Goal: Contribute content: Add original content to the website for others to see

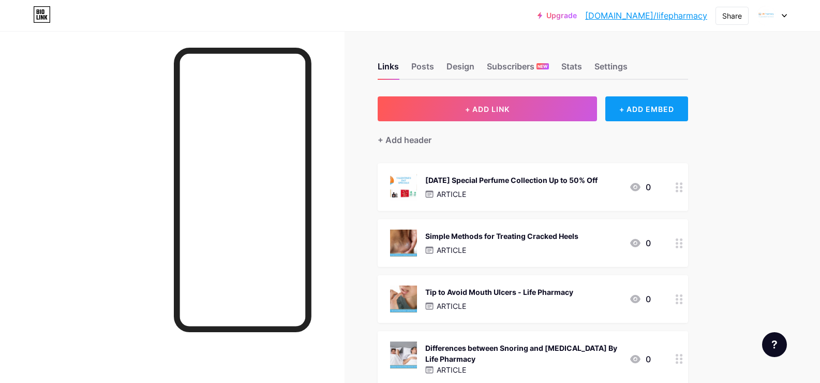
click at [669, 106] on div "+ ADD EMBED" at bounding box center [647, 108] width 82 height 25
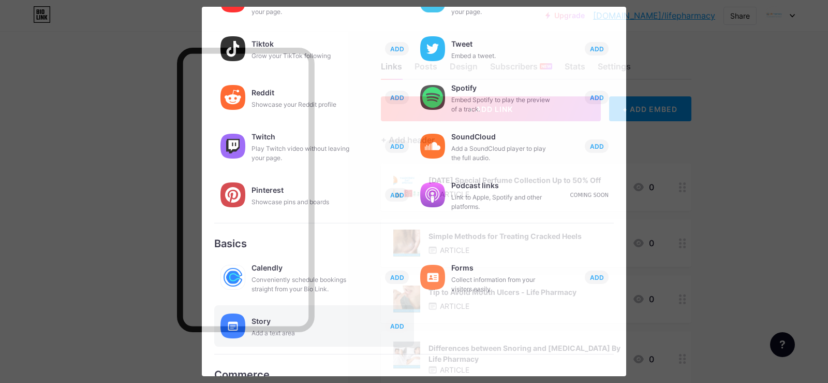
scroll to position [158, 0]
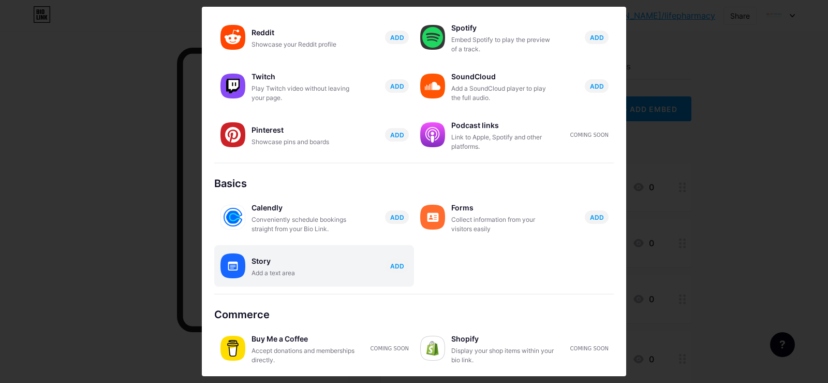
click at [290, 255] on div "Story" at bounding box center [304, 261] width 104 height 14
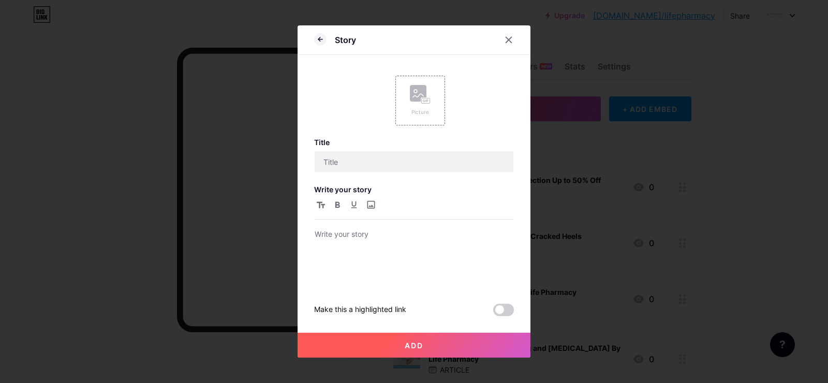
scroll to position [0, 0]
click at [399, 101] on div "Picture" at bounding box center [420, 101] width 50 height 50
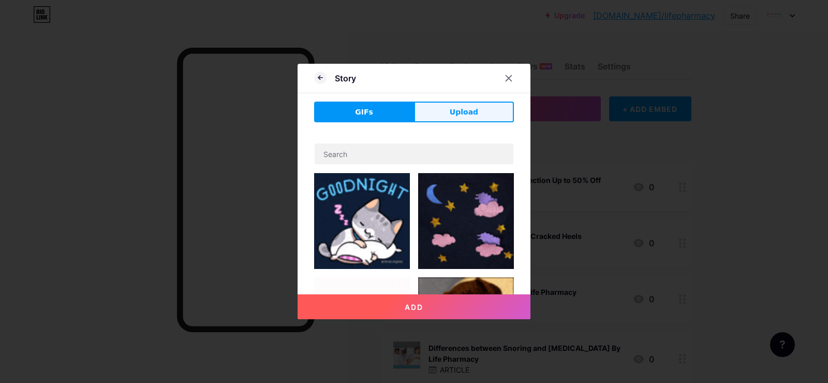
click at [429, 108] on button "Upload" at bounding box center [464, 111] width 100 height 21
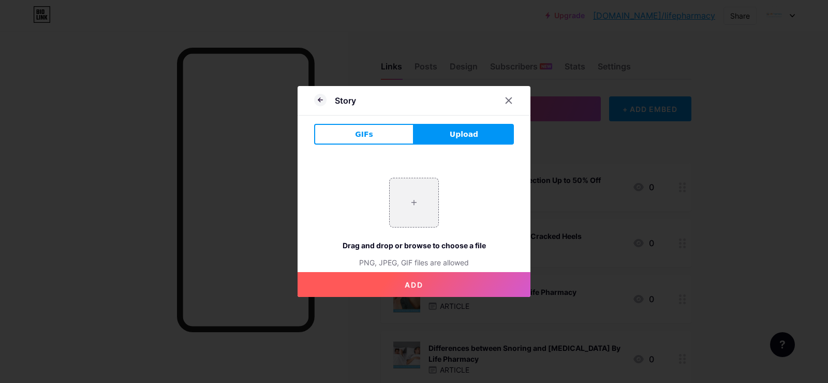
click at [418, 227] on div "+ Drag and drop or browse to choose a file PNG, JPEG, GIF files are allowed" at bounding box center [414, 223] width 200 height 90
click at [411, 208] on input "file" at bounding box center [414, 202] width 49 height 49
type input "C:\fakepath\imgi_7_supporting_women_s_health_on_[MEDICAL_DATA]_research_day.jpeg"
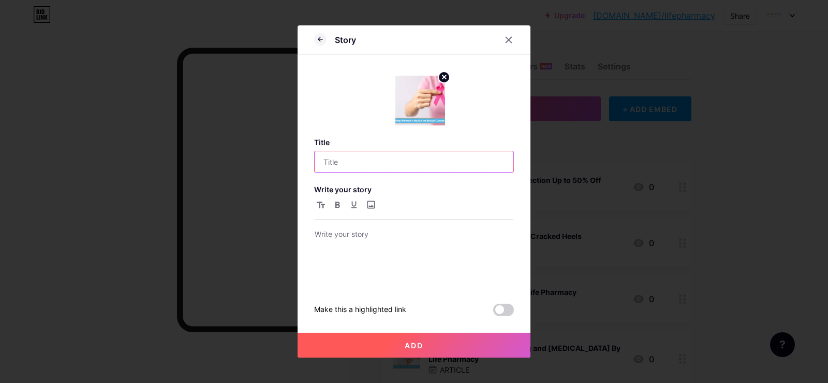
click at [358, 163] on input "text" at bounding box center [414, 161] width 199 height 21
paste input "[MEDICAL_DATA] Research Day: A Call to Support Women"
type input "[MEDICAL_DATA] Research Day: A Call to Support Women"
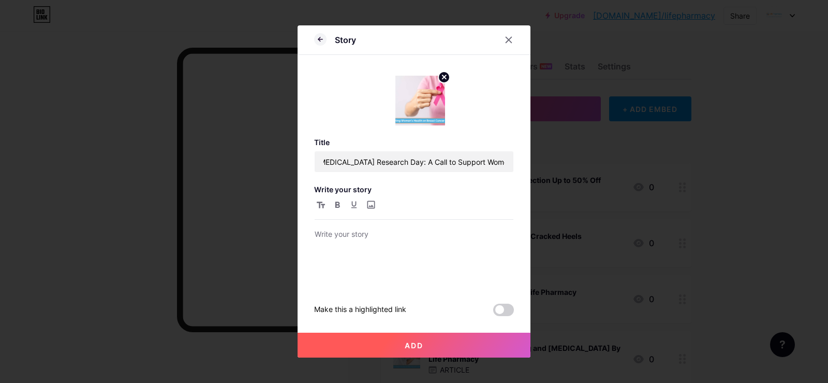
scroll to position [0, 0]
click at [379, 260] on div at bounding box center [414, 257] width 199 height 58
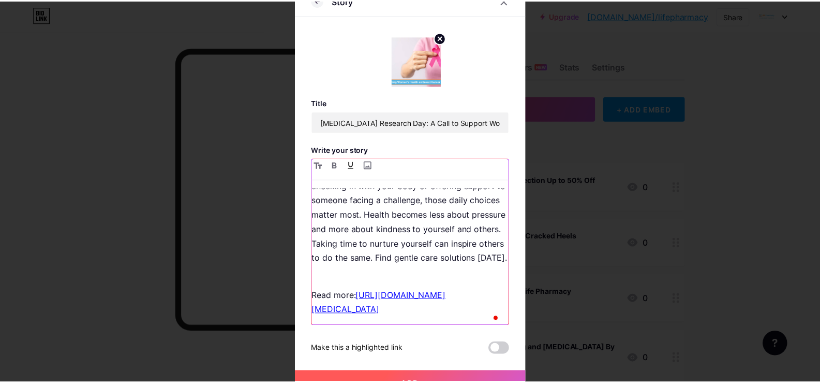
scroll to position [111, 0]
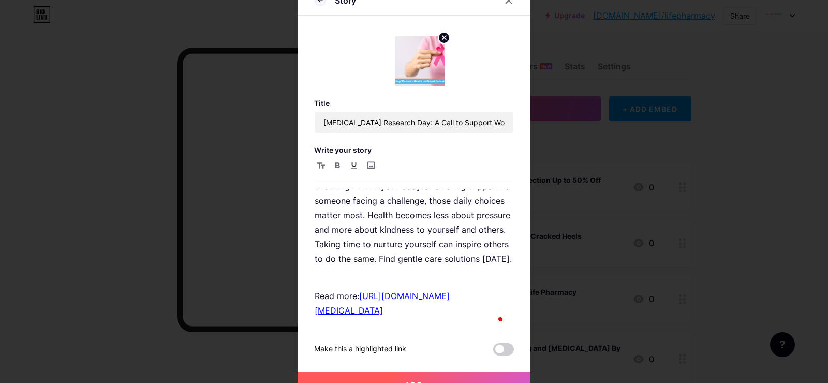
click at [428, 377] on button "Add" at bounding box center [414, 384] width 233 height 25
